Goal: Task Accomplishment & Management: Use online tool/utility

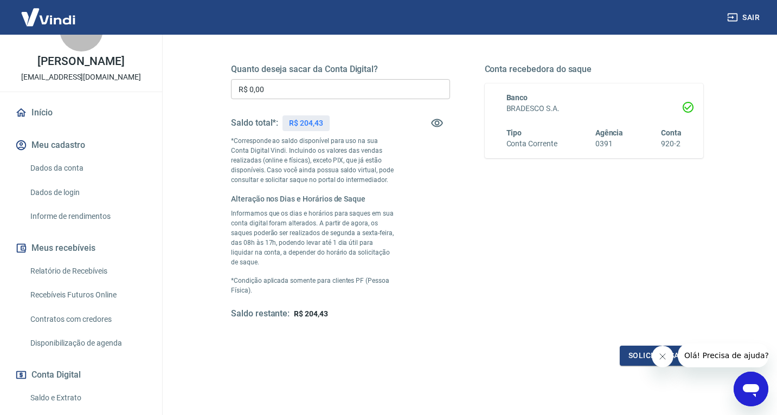
scroll to position [36, 0]
click at [96, 267] on link "Relatório de Recebíveis" at bounding box center [87, 270] width 123 height 22
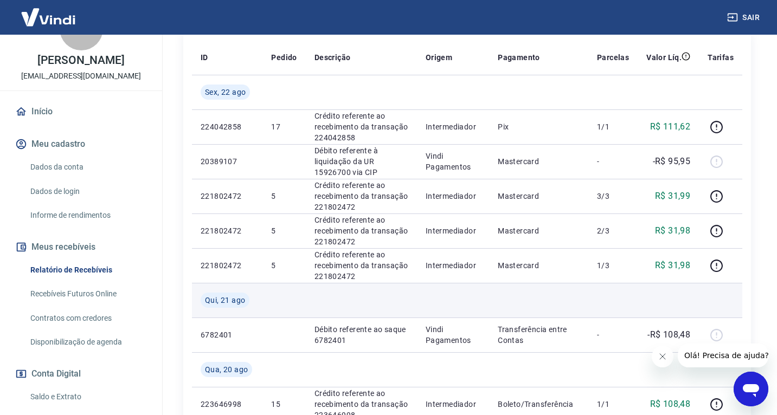
scroll to position [196, 0]
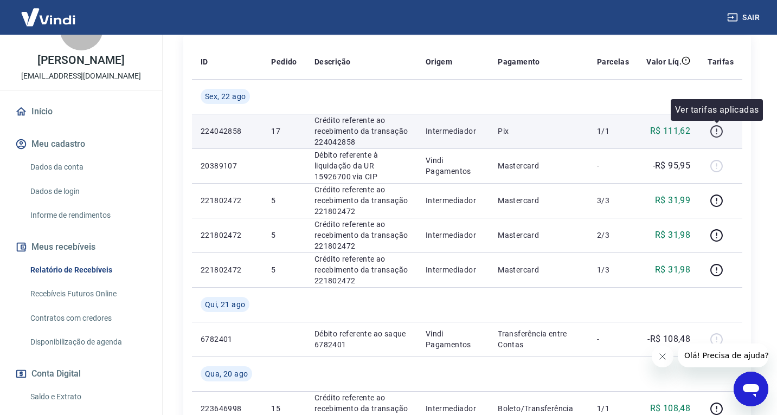
click at [718, 134] on icon "button" at bounding box center [717, 132] width 14 height 14
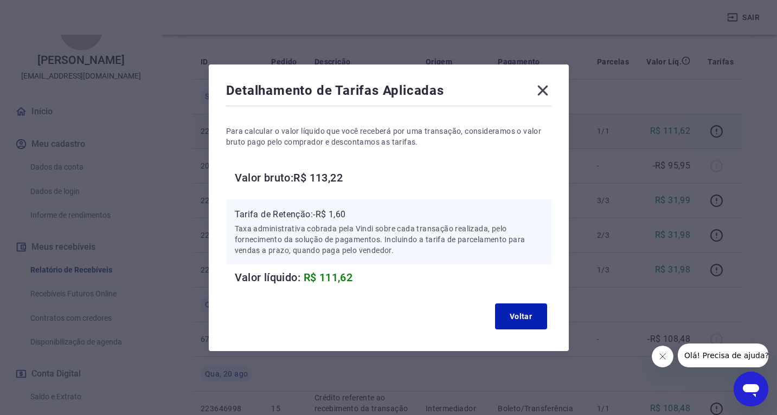
click at [541, 89] on icon at bounding box center [542, 90] width 10 height 10
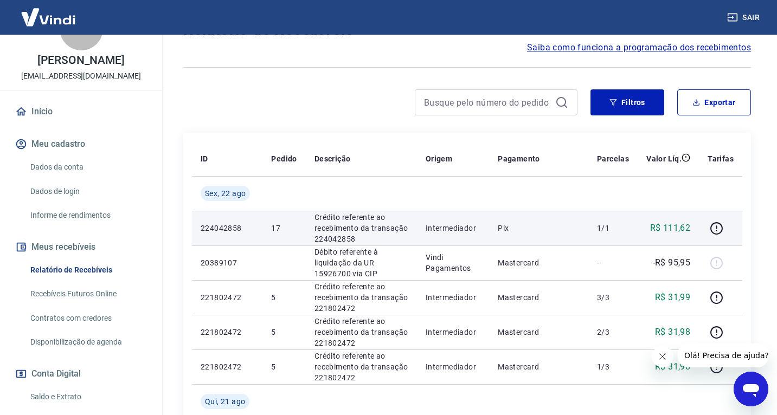
scroll to position [0, 0]
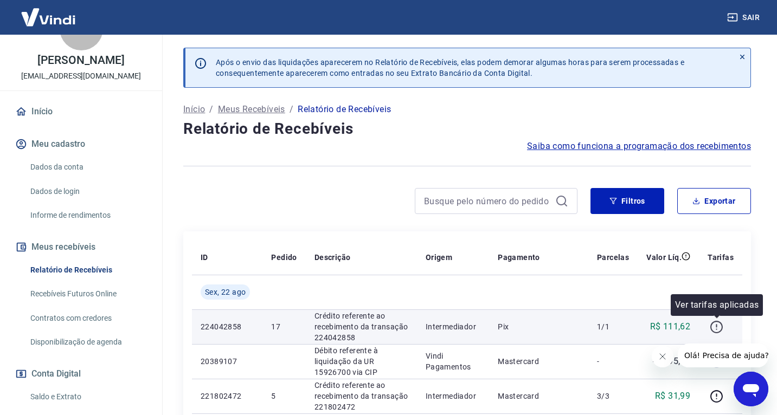
click at [718, 330] on icon "button" at bounding box center [717, 327] width 14 height 14
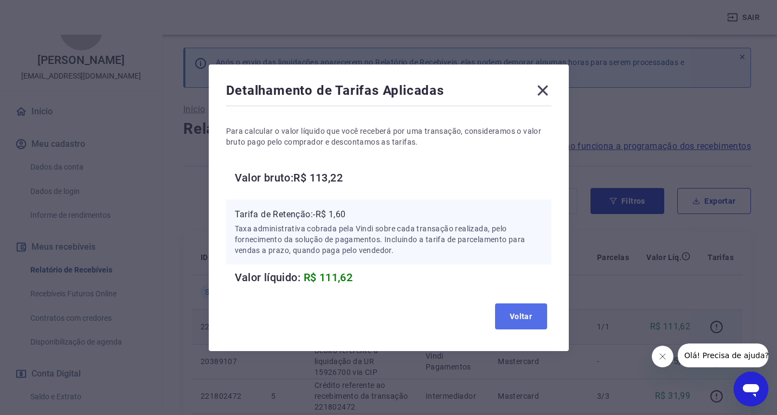
click at [516, 321] on button "Voltar" at bounding box center [521, 317] width 52 height 26
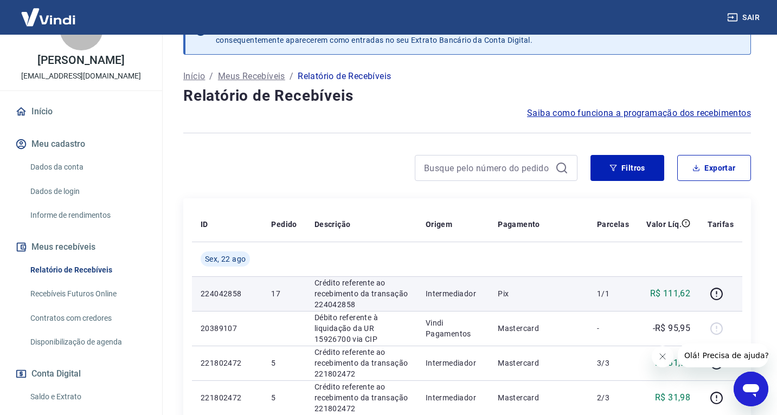
scroll to position [36, 0]
